Goal: Find specific page/section: Find specific page/section

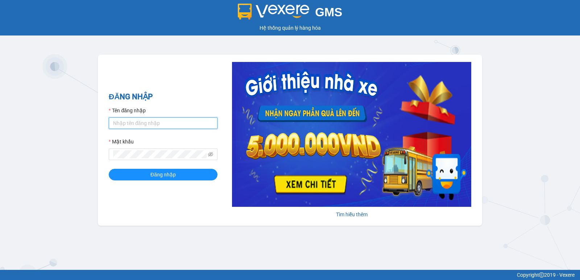
click at [176, 119] on input "Tên đăng nhập" at bounding box center [163, 124] width 109 height 12
type input "rin.nhuquynh"
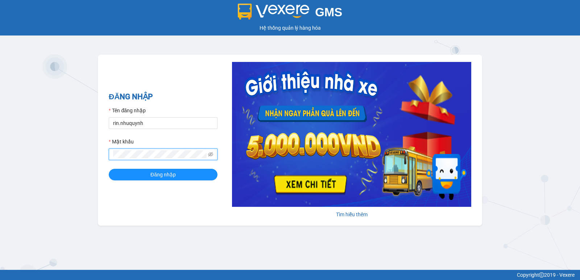
click at [109, 169] on button "Đăng nhập" at bounding box center [163, 175] width 109 height 12
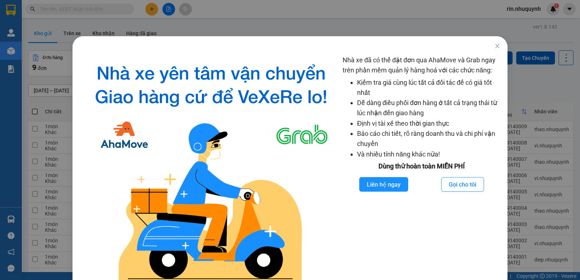
drag, startPoint x: 257, startPoint y: 37, endPoint x: 399, endPoint y: 48, distance: 142.2
click at [258, 37] on div at bounding box center [290, 42] width 435 height 12
drag, startPoint x: 488, startPoint y: 49, endPoint x: 491, endPoint y: 47, distance: 3.7
click at [489, 48] on span "Close" at bounding box center [497, 46] width 20 height 20
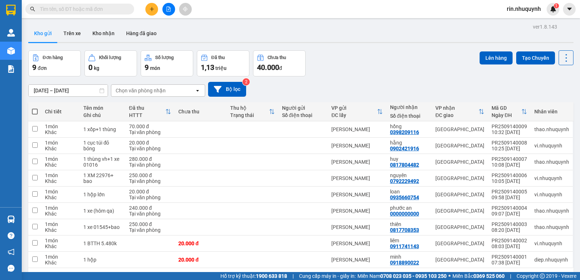
click at [91, 8] on input "text" at bounding box center [83, 9] width 86 height 8
type input "830"
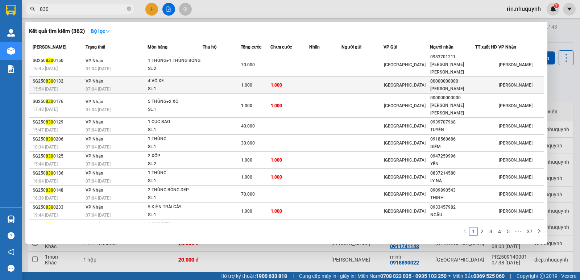
scroll to position [1, 0]
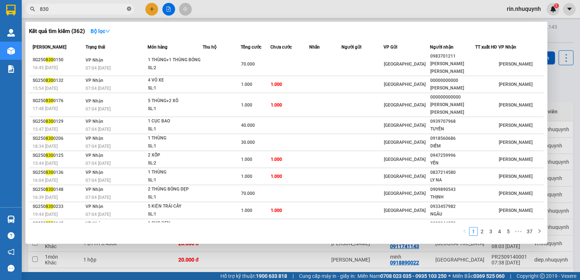
click at [131, 9] on icon "close-circle" at bounding box center [129, 9] width 4 height 4
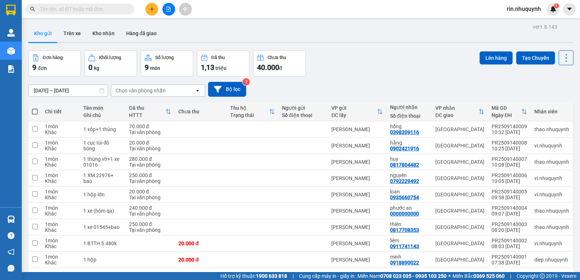
drag, startPoint x: 110, startPoint y: 3, endPoint x: 110, endPoint y: 7, distance: 3.7
click at [110, 3] on div "Kết quả [PERSON_NAME] ( 362 ) Bộ lọc Mã ĐH Trạng thái Món hàng Thu hộ Tổng [PER…" at bounding box center [70, 9] width 141 height 13
click at [110, 10] on input "text" at bounding box center [83, 9] width 86 height 8
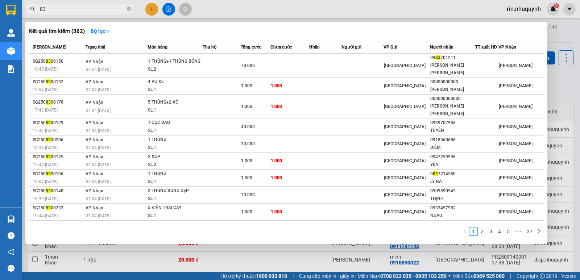
type input "830"
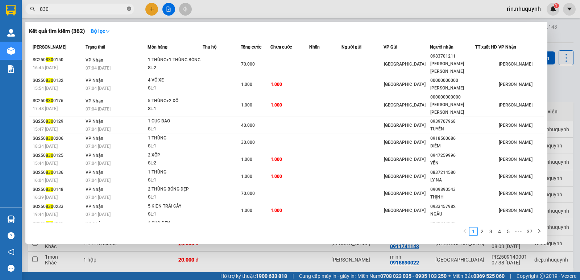
click at [128, 11] on icon "close-circle" at bounding box center [129, 9] width 4 height 4
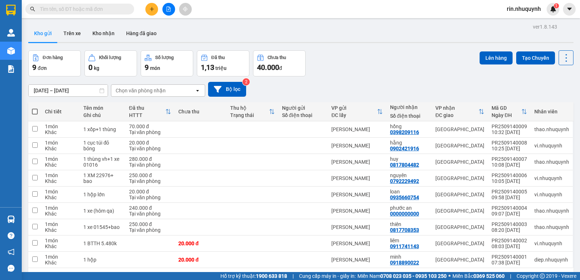
click at [115, 5] on input "text" at bounding box center [83, 9] width 86 height 8
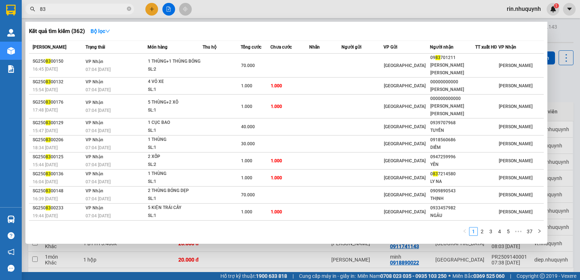
type input "830"
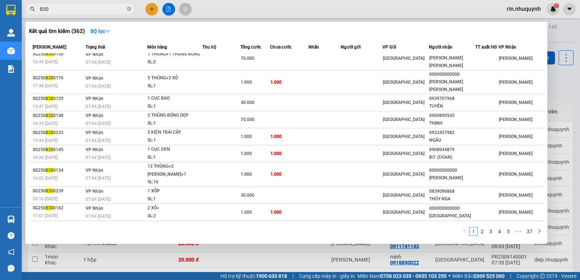
scroll to position [9, 0]
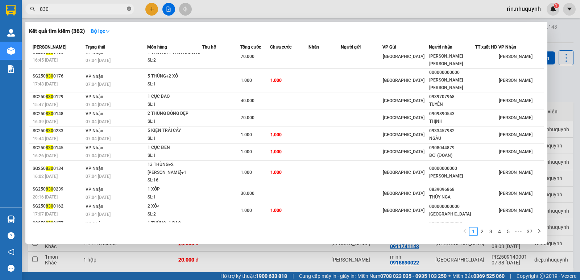
click at [128, 11] on icon "close-circle" at bounding box center [129, 9] width 4 height 4
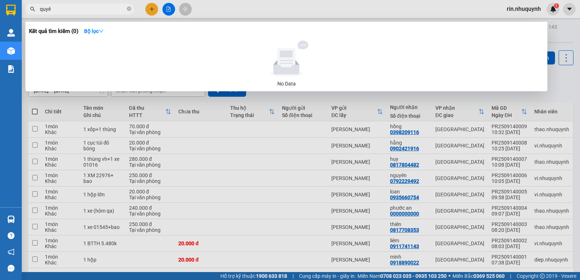
type input "quyên"
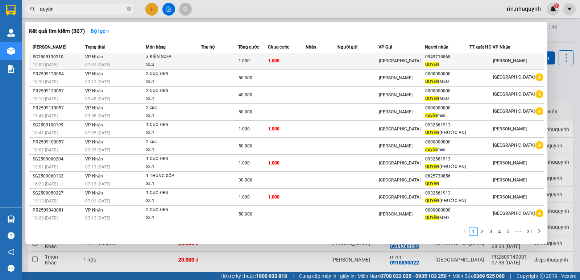
scroll to position [1, 0]
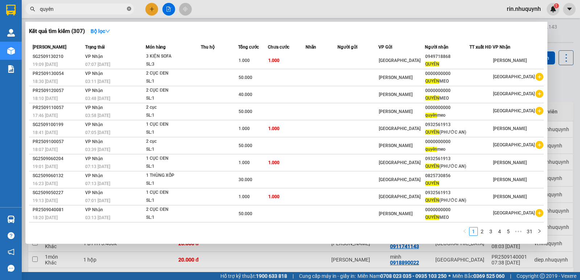
click at [129, 10] on icon "close-circle" at bounding box center [129, 9] width 4 height 4
